Goal: Task Accomplishment & Management: Manage account settings

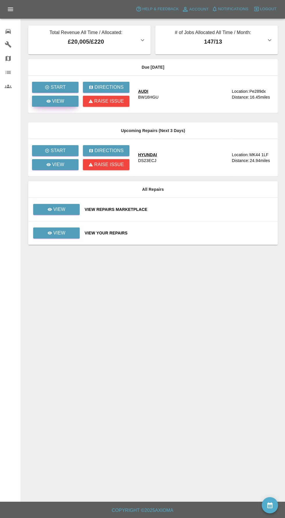
click at [49, 101] on icon at bounding box center [48, 101] width 4 height 3
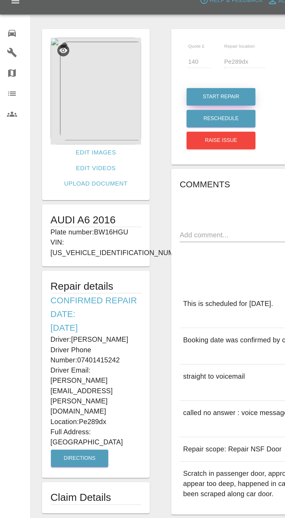
click at [139, 71] on button "Start Repair" at bounding box center [150, 75] width 47 height 12
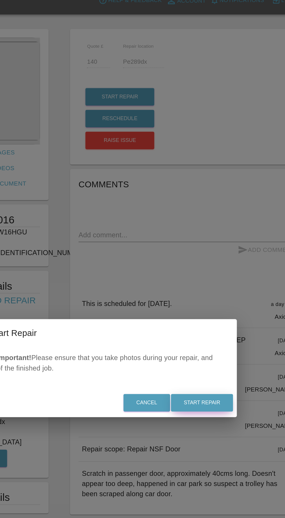
click at [215, 284] on button "Start Repair" at bounding box center [206, 282] width 42 height 12
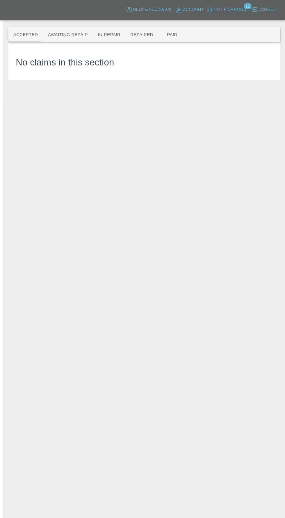
click at [78, 39] on button "Awaiting Repair" at bounding box center [81, 33] width 47 height 14
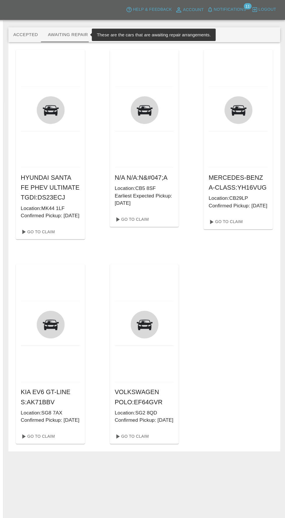
click at [233, 8] on span "Notifications" at bounding box center [233, 9] width 30 height 7
